Goal: Task Accomplishment & Management: Use online tool/utility

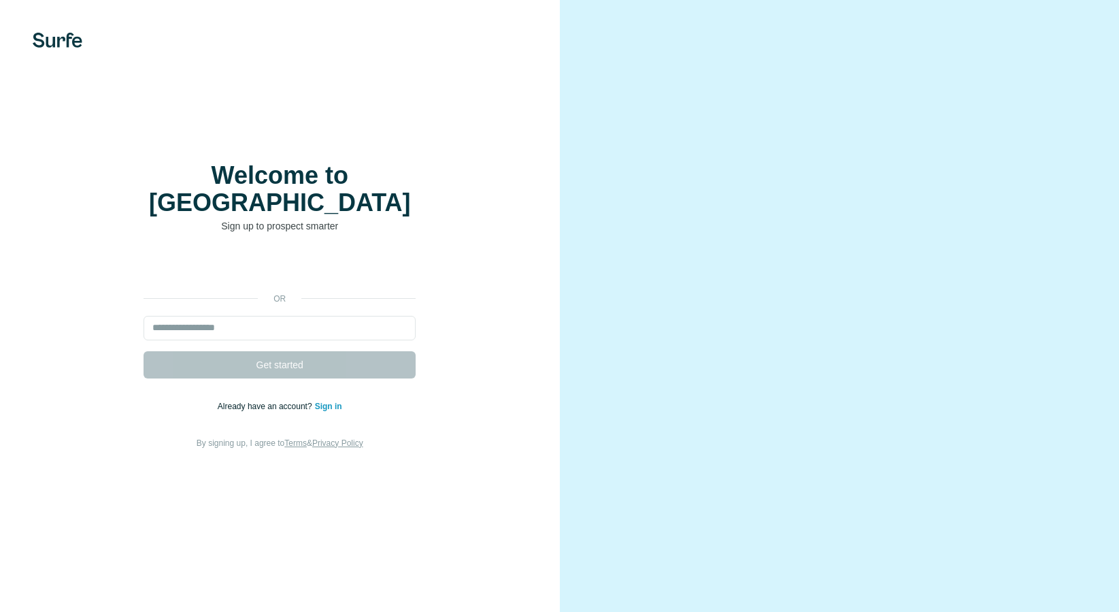
click at [297, 254] on div "Google ile oturum açın. Yeni sekmede açılır" at bounding box center [280, 268] width 272 height 30
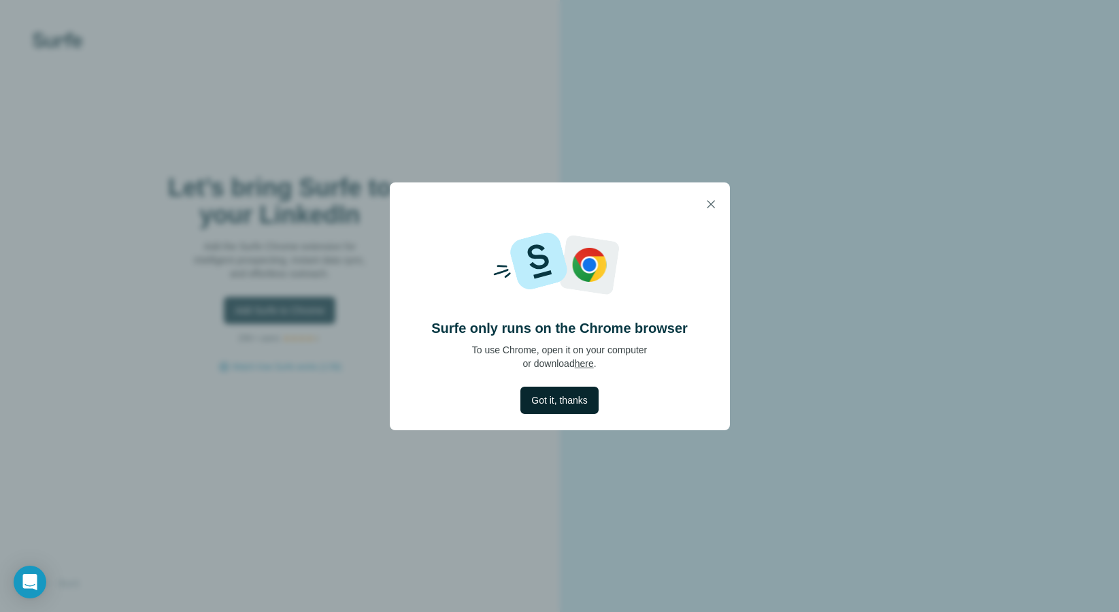
click at [568, 403] on span "Got it, thanks" at bounding box center [559, 400] width 56 height 14
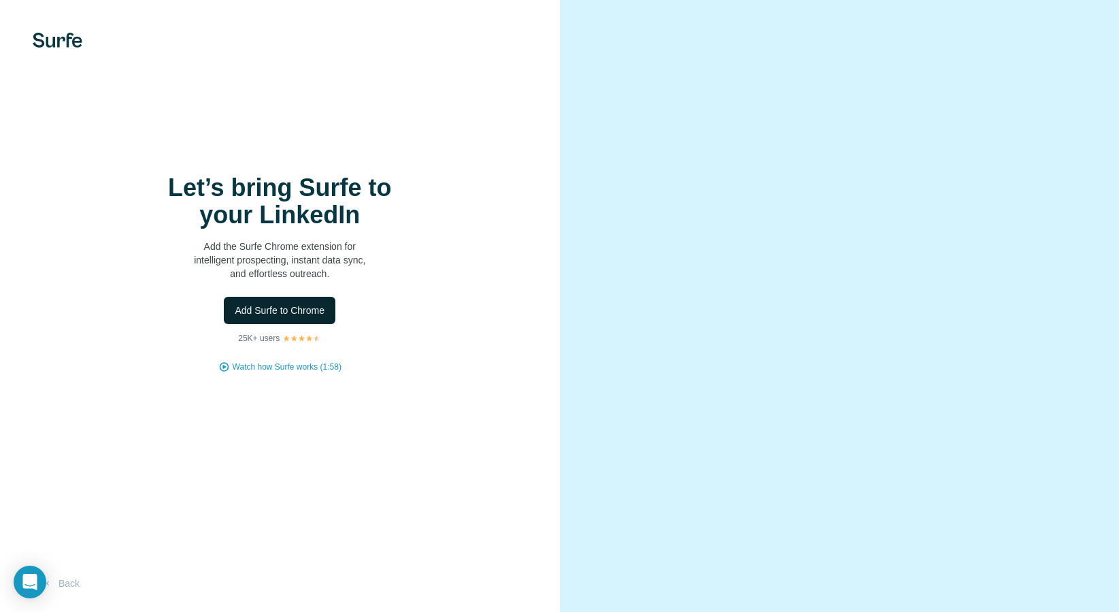
click at [290, 310] on span "Add Surfe to Chrome" at bounding box center [280, 310] width 90 height 14
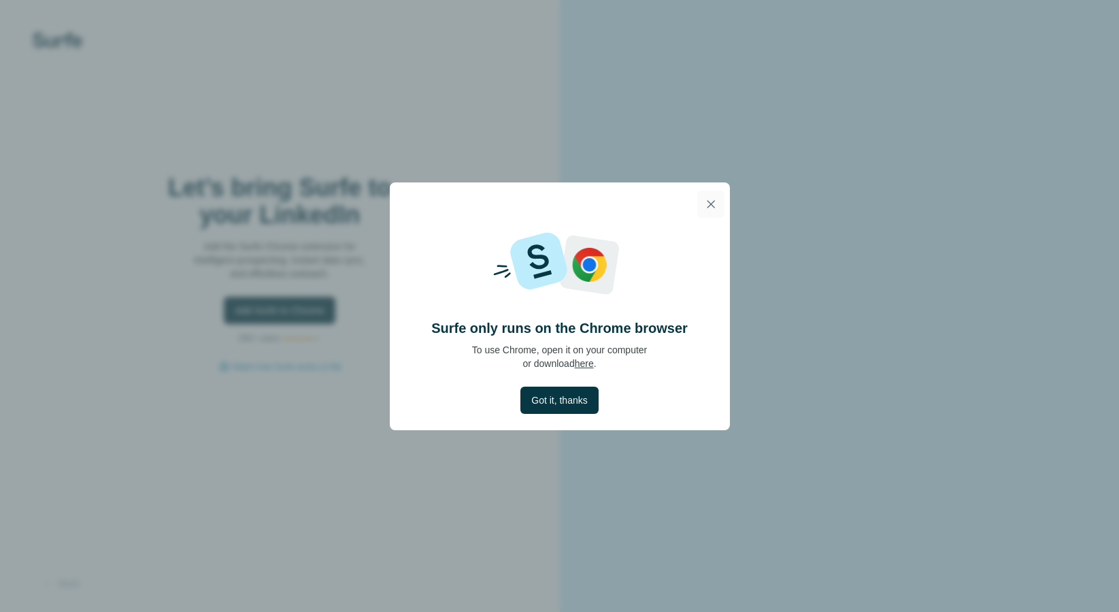
click at [707, 205] on icon "button" at bounding box center [711, 204] width 14 height 14
